Goal: Transaction & Acquisition: Obtain resource

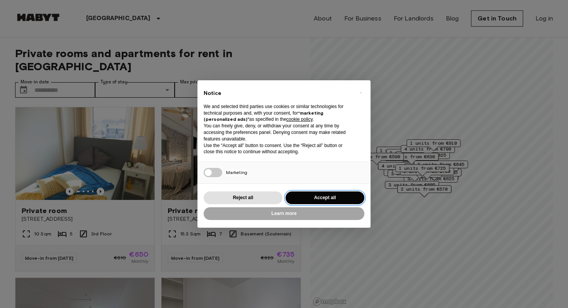
click at [323, 194] on button "Accept all" at bounding box center [324, 198] width 79 height 13
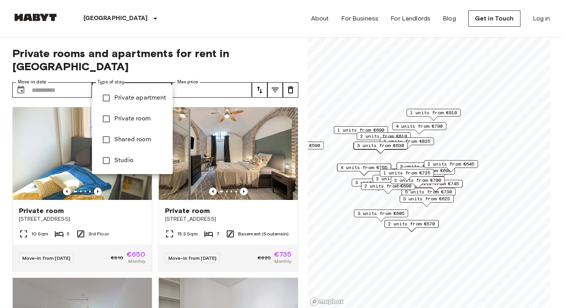
click at [154, 117] on span "Private room" at bounding box center [140, 118] width 52 height 9
type input "**********"
click at [224, 63] on div at bounding box center [284, 154] width 568 height 308
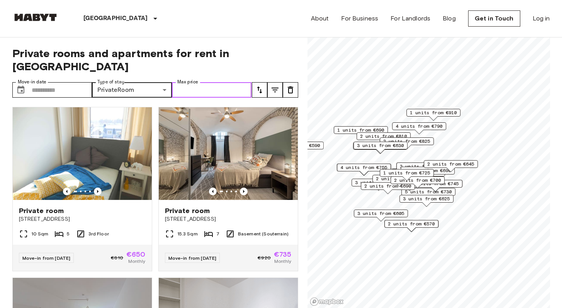
click at [208, 82] on input "Max price" at bounding box center [212, 89] width 80 height 15
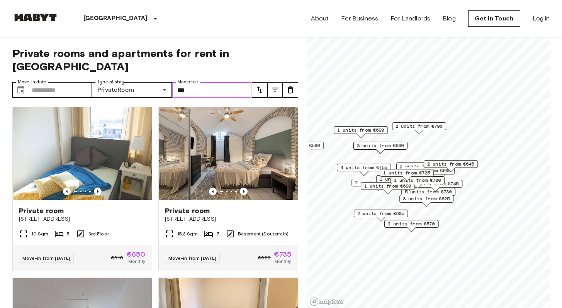
type input "***"
click at [95, 188] on icon "Previous image" at bounding box center [98, 192] width 8 height 8
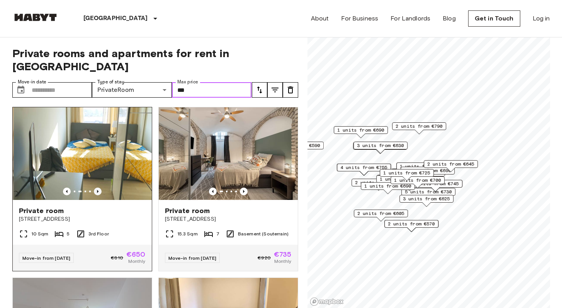
click at [95, 188] on icon "Previous image" at bounding box center [98, 192] width 8 height 8
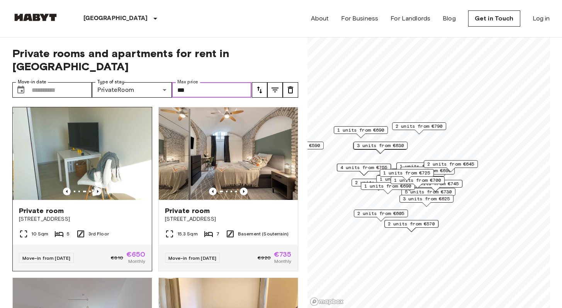
click at [95, 188] on icon "Previous image" at bounding box center [98, 192] width 8 height 8
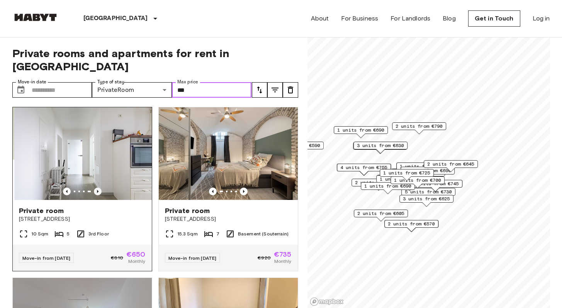
click at [95, 188] on icon "Previous image" at bounding box center [98, 192] width 8 height 8
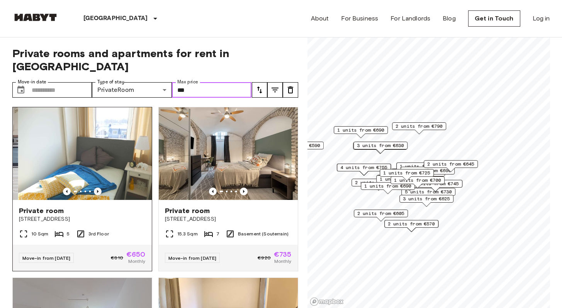
click at [95, 188] on icon "Previous image" at bounding box center [98, 192] width 8 height 8
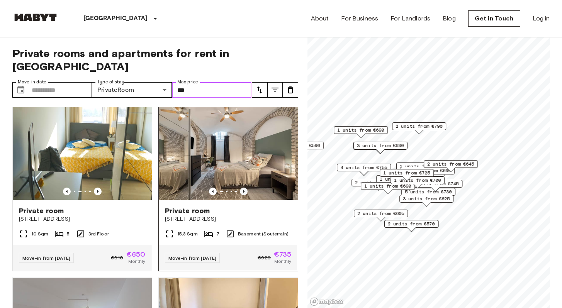
click at [240, 188] on icon "Previous image" at bounding box center [244, 192] width 8 height 8
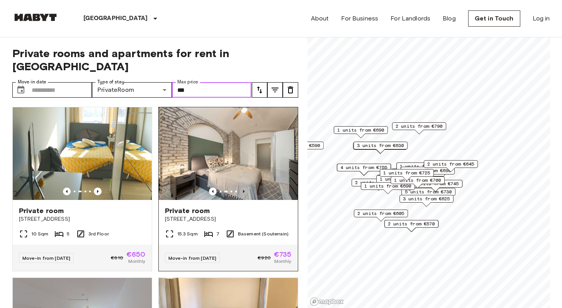
click at [240, 188] on icon "Previous image" at bounding box center [244, 192] width 8 height 8
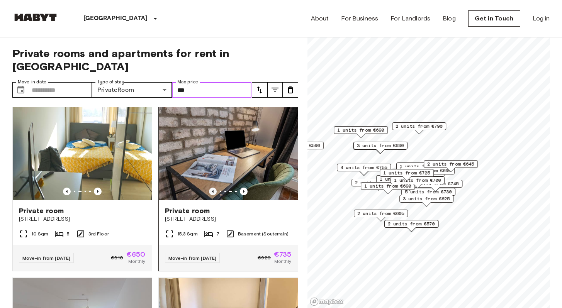
click at [212, 190] on icon "Previous image" at bounding box center [213, 191] width 2 height 3
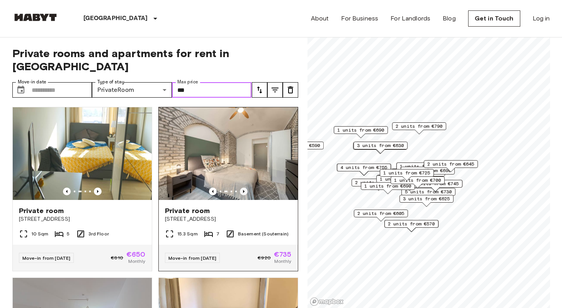
click at [240, 188] on icon "Previous image" at bounding box center [244, 192] width 8 height 8
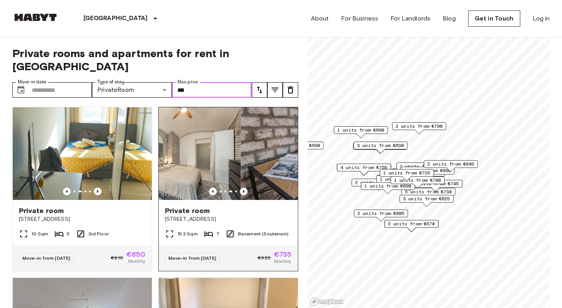
click at [240, 188] on icon "Previous image" at bounding box center [244, 192] width 8 height 8
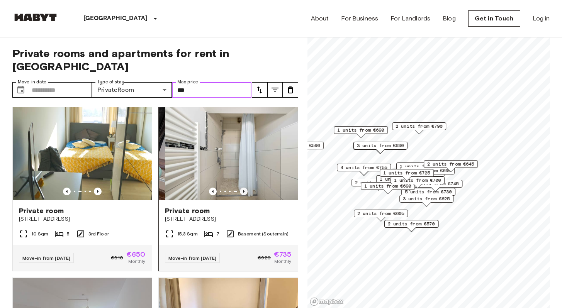
click at [240, 188] on icon "Previous image" at bounding box center [244, 192] width 8 height 8
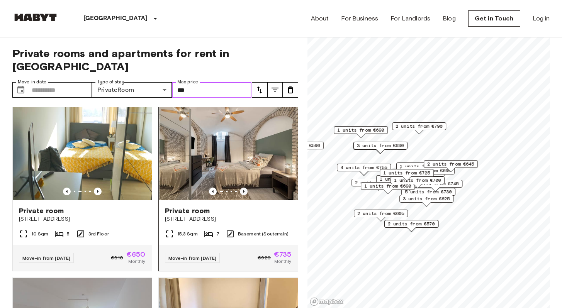
click at [240, 188] on icon "Previous image" at bounding box center [244, 192] width 8 height 8
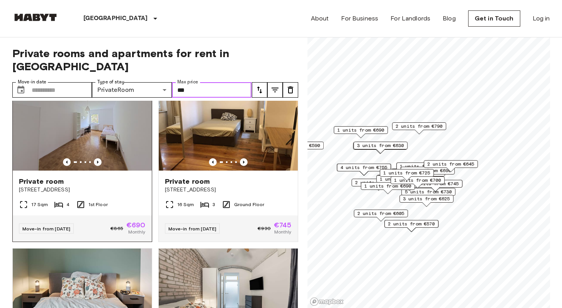
scroll to position [236, 0]
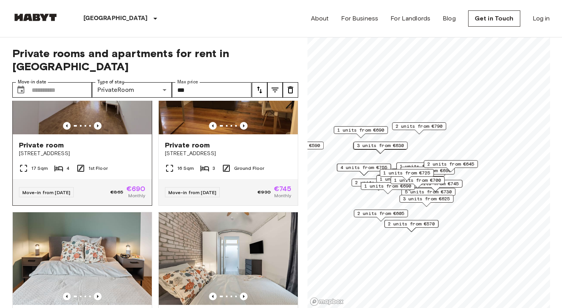
click at [134, 150] on span "[STREET_ADDRESS]" at bounding box center [82, 154] width 127 height 8
